Goal: Task Accomplishment & Management: Manage account settings

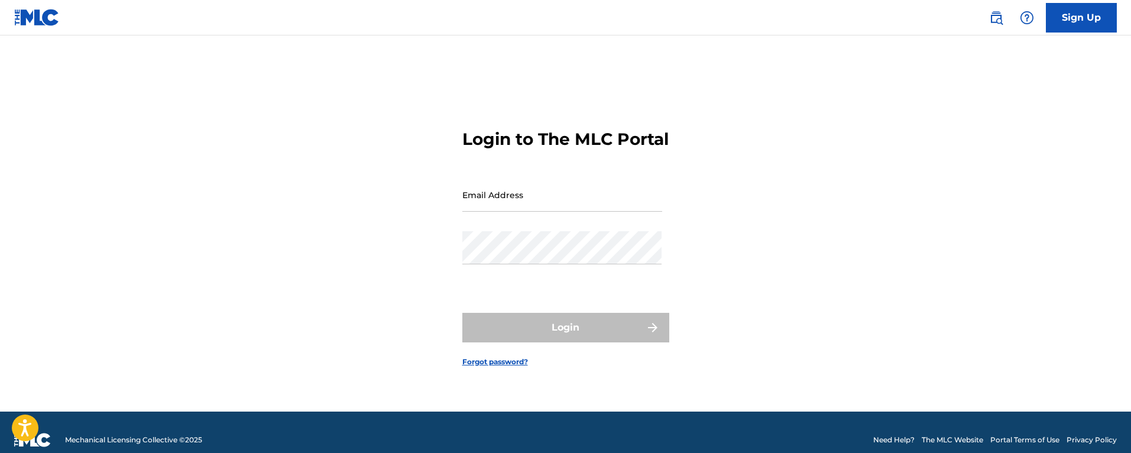
drag, startPoint x: 0, startPoint y: 0, endPoint x: 577, endPoint y: 221, distance: 617.9
click at [578, 202] on input "Email Address" at bounding box center [562, 195] width 200 height 34
type input "[PERSON_NAME][EMAIL_ADDRESS][DOMAIN_NAME]"
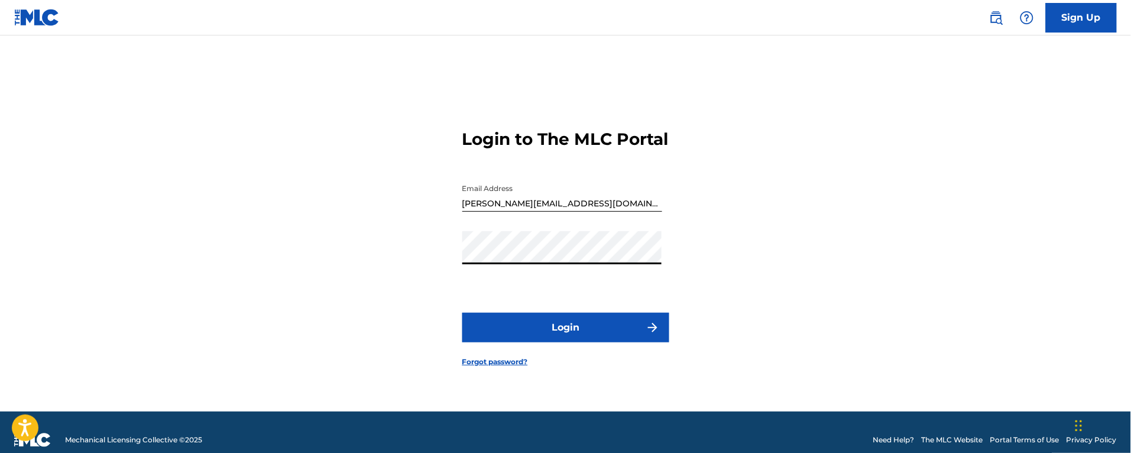
click at [462, 313] on button "Login" at bounding box center [565, 328] width 207 height 30
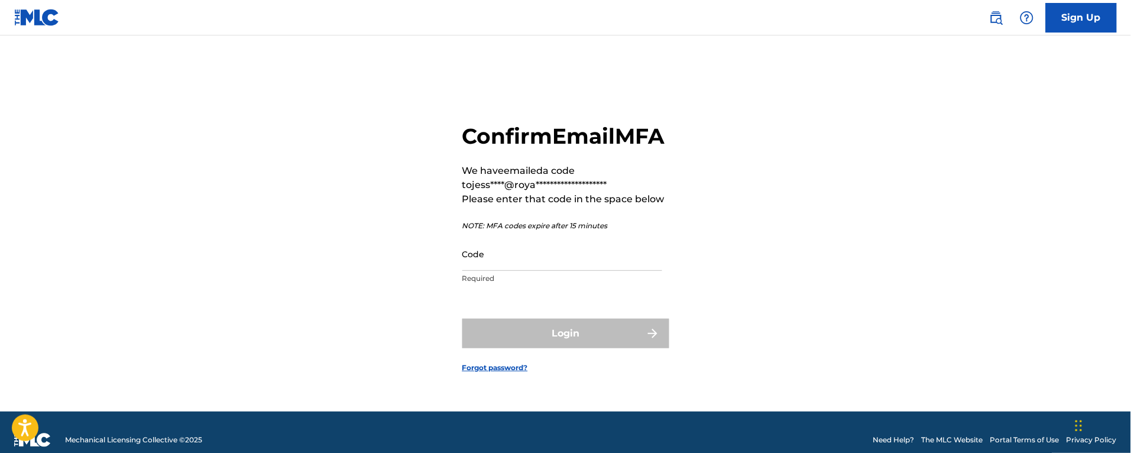
click at [499, 259] on input "Code" at bounding box center [562, 254] width 200 height 34
paste input "338096"
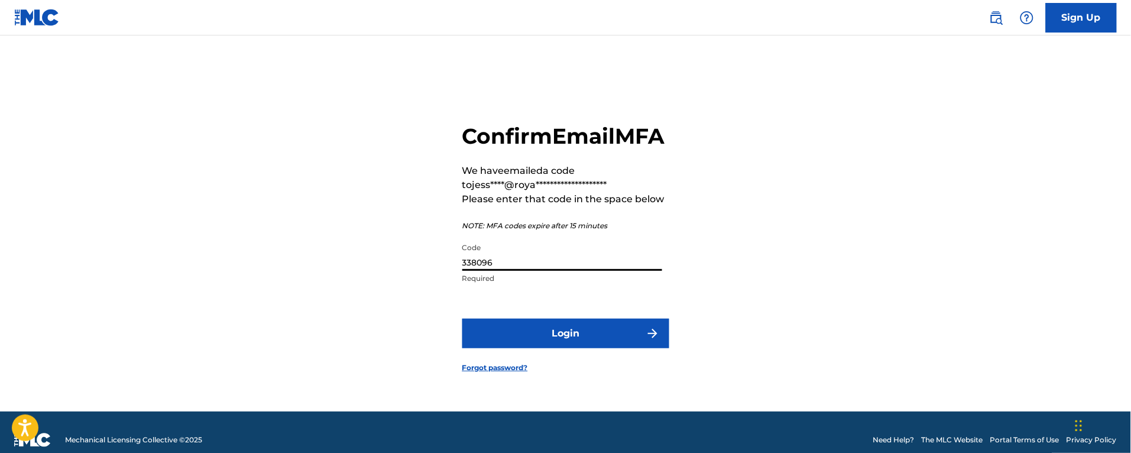
type input "338096"
click at [532, 342] on button "Login" at bounding box center [565, 334] width 207 height 30
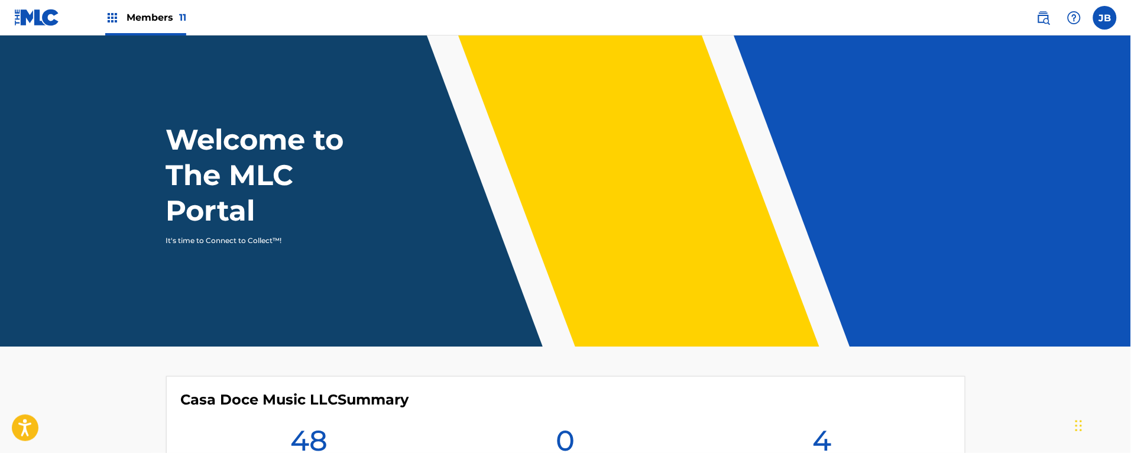
click at [157, 27] on div "Members 11" at bounding box center [145, 17] width 81 height 35
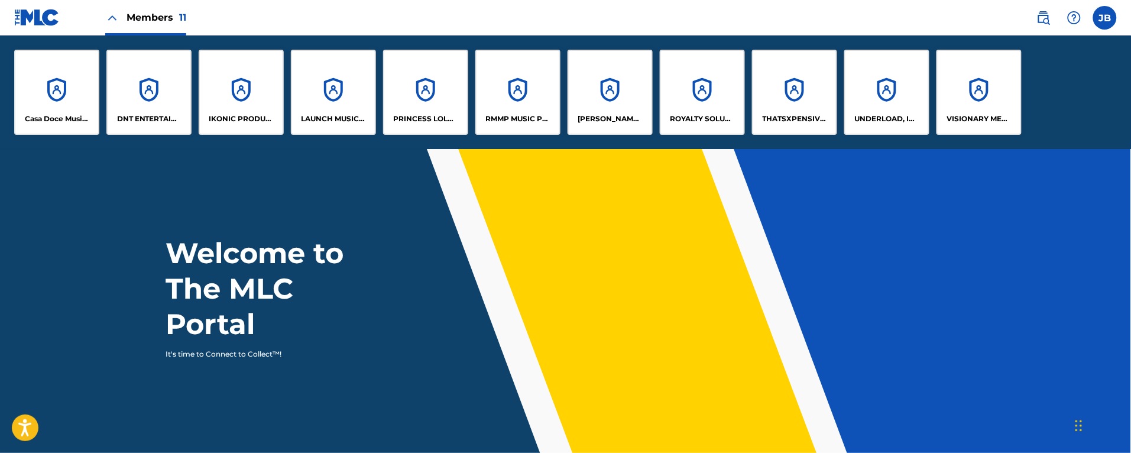
click at [237, 92] on div "IKONIC PRODUCTION HOUSE" at bounding box center [241, 92] width 85 height 85
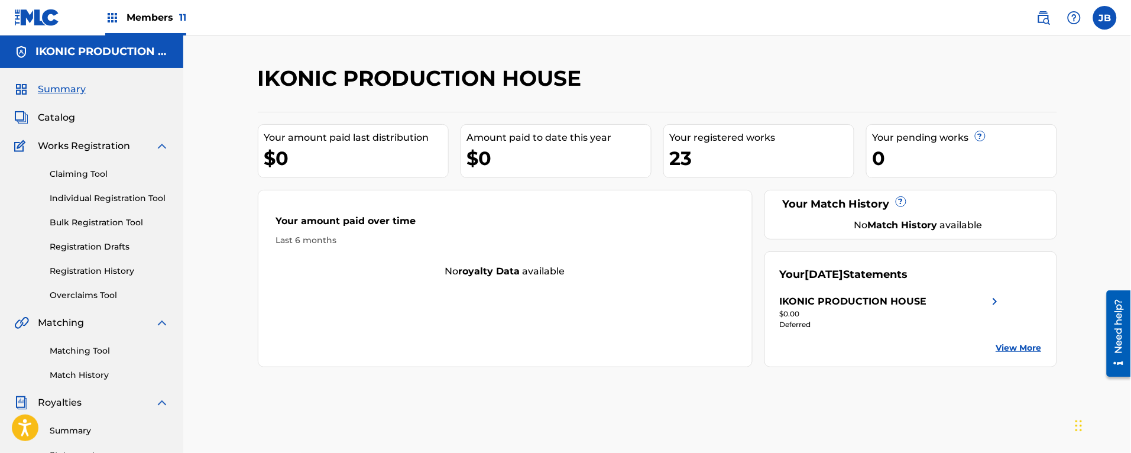
scroll to position [280, 0]
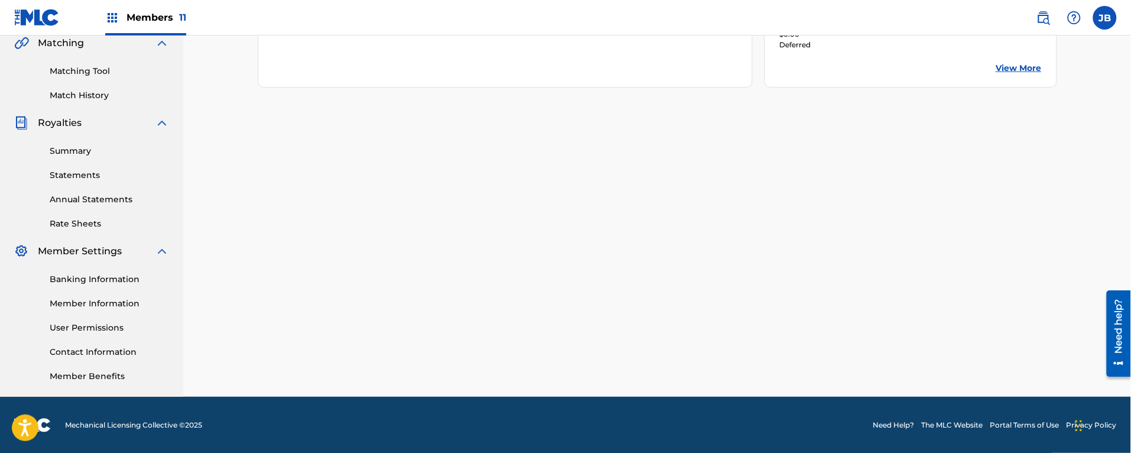
click at [83, 324] on link "User Permissions" at bounding box center [109, 328] width 119 height 12
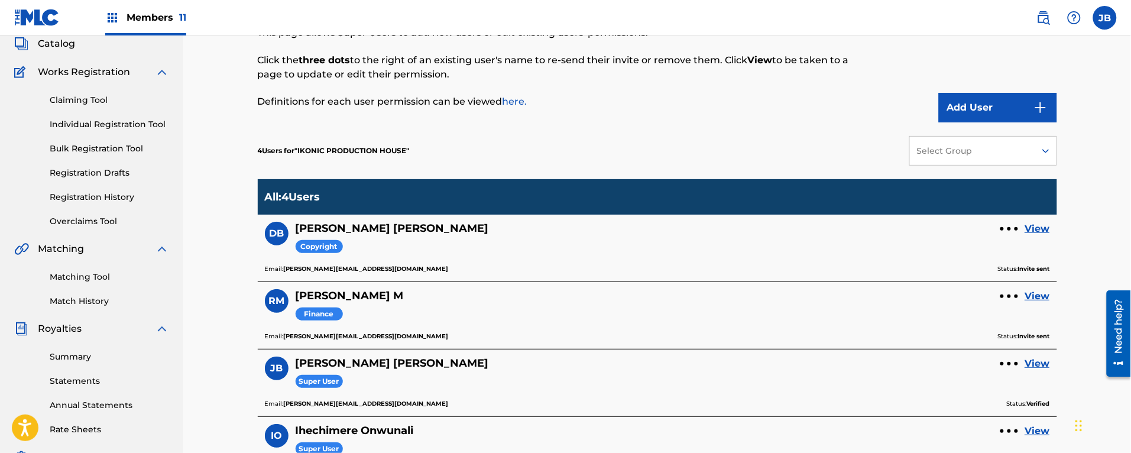
scroll to position [222, 0]
